Goal: Task Accomplishment & Management: Complete application form

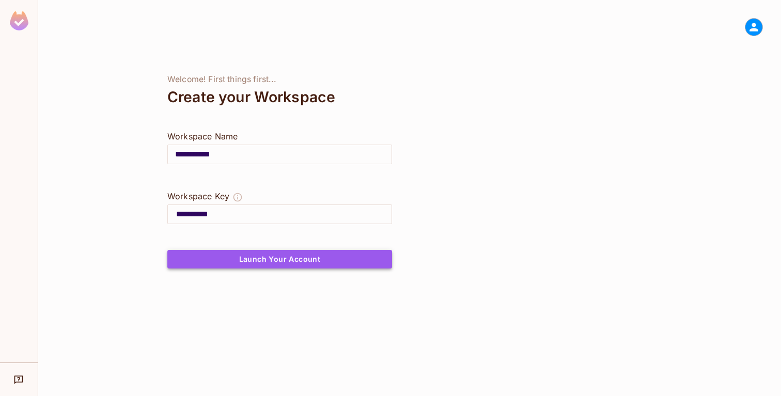
click at [264, 257] on button "Launch Your Account" at bounding box center [279, 259] width 225 height 19
